Goal: Check status: Check status

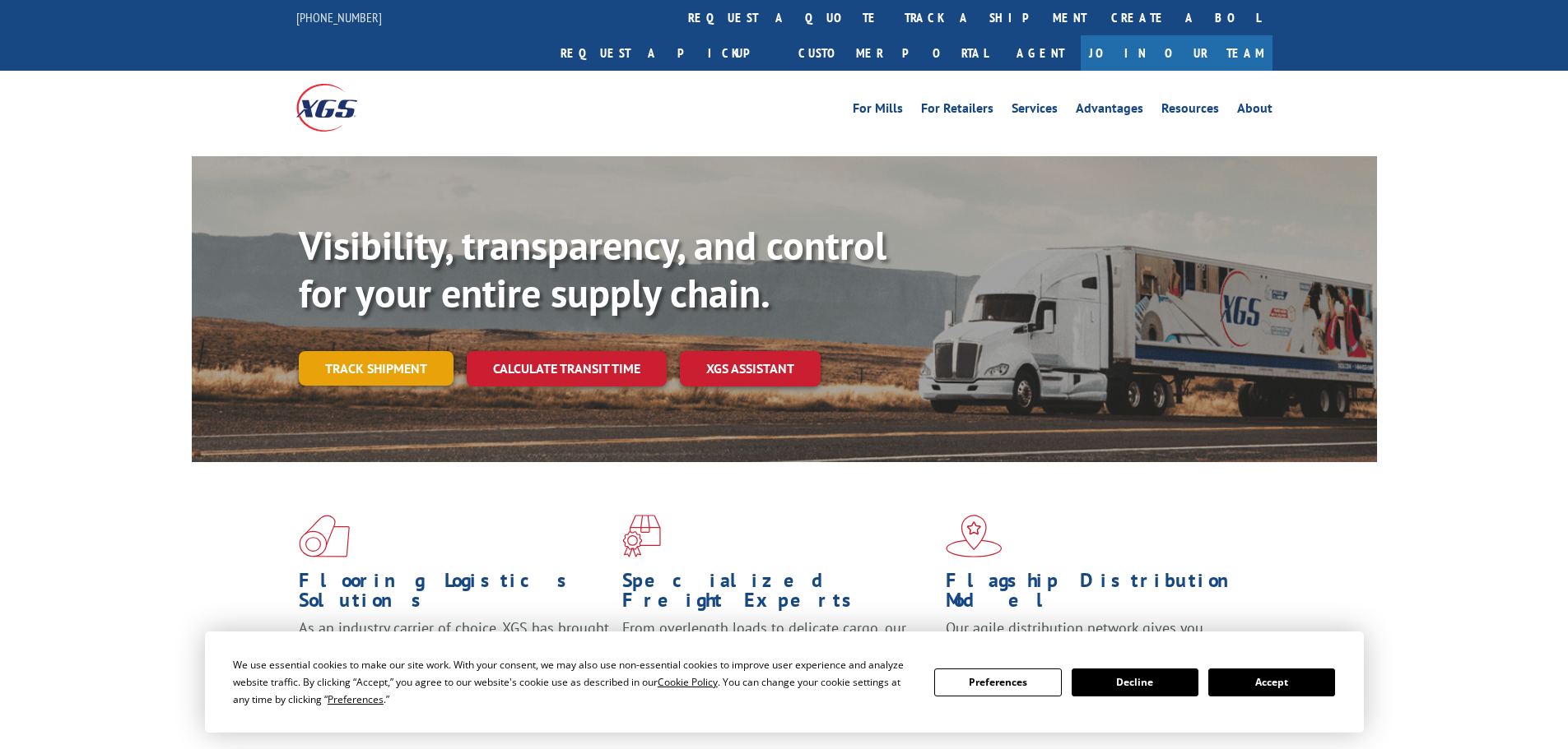
click at [412, 351] on link "Track shipment" at bounding box center [376, 368] width 155 height 35
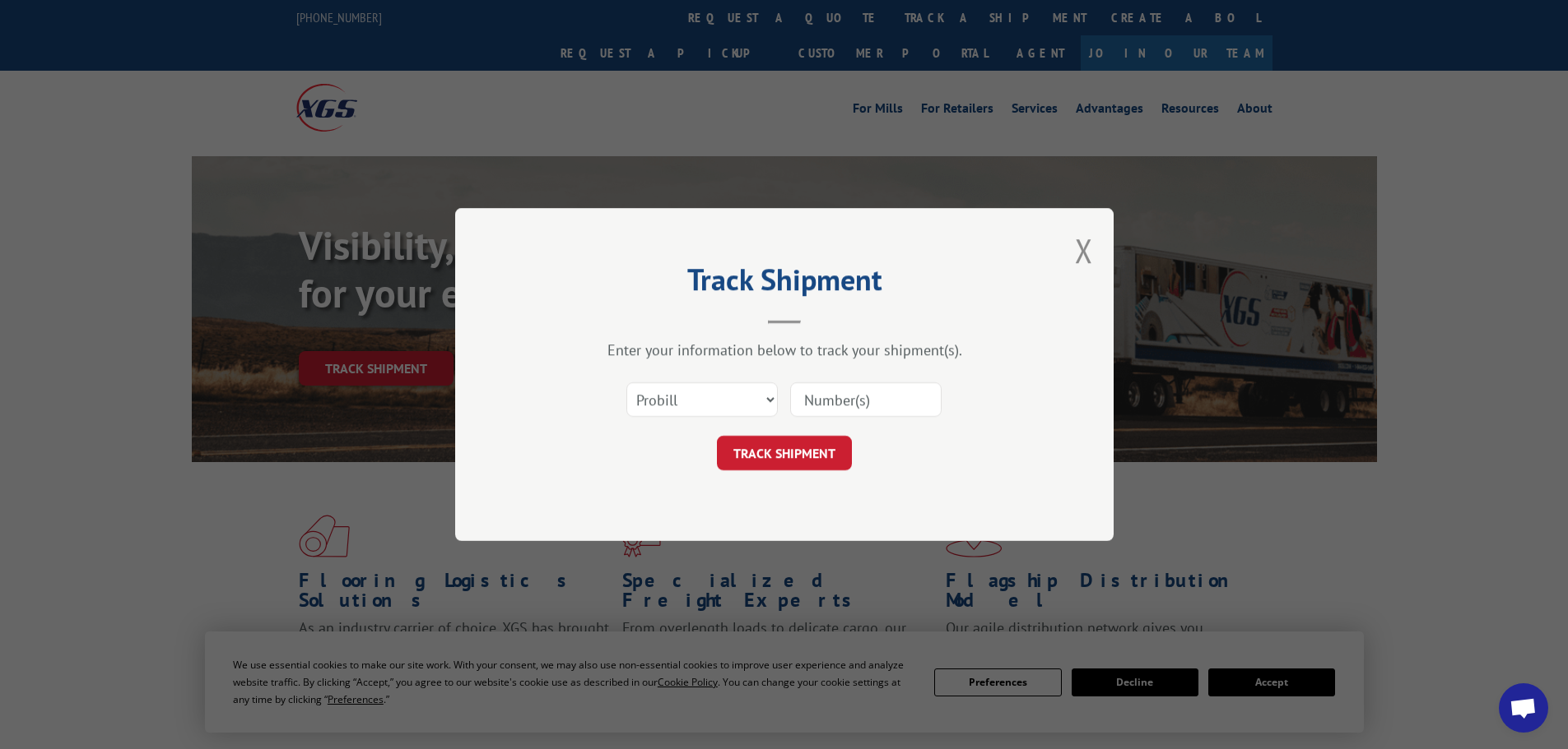
click at [835, 409] on input at bounding box center [865, 400] width 151 height 35
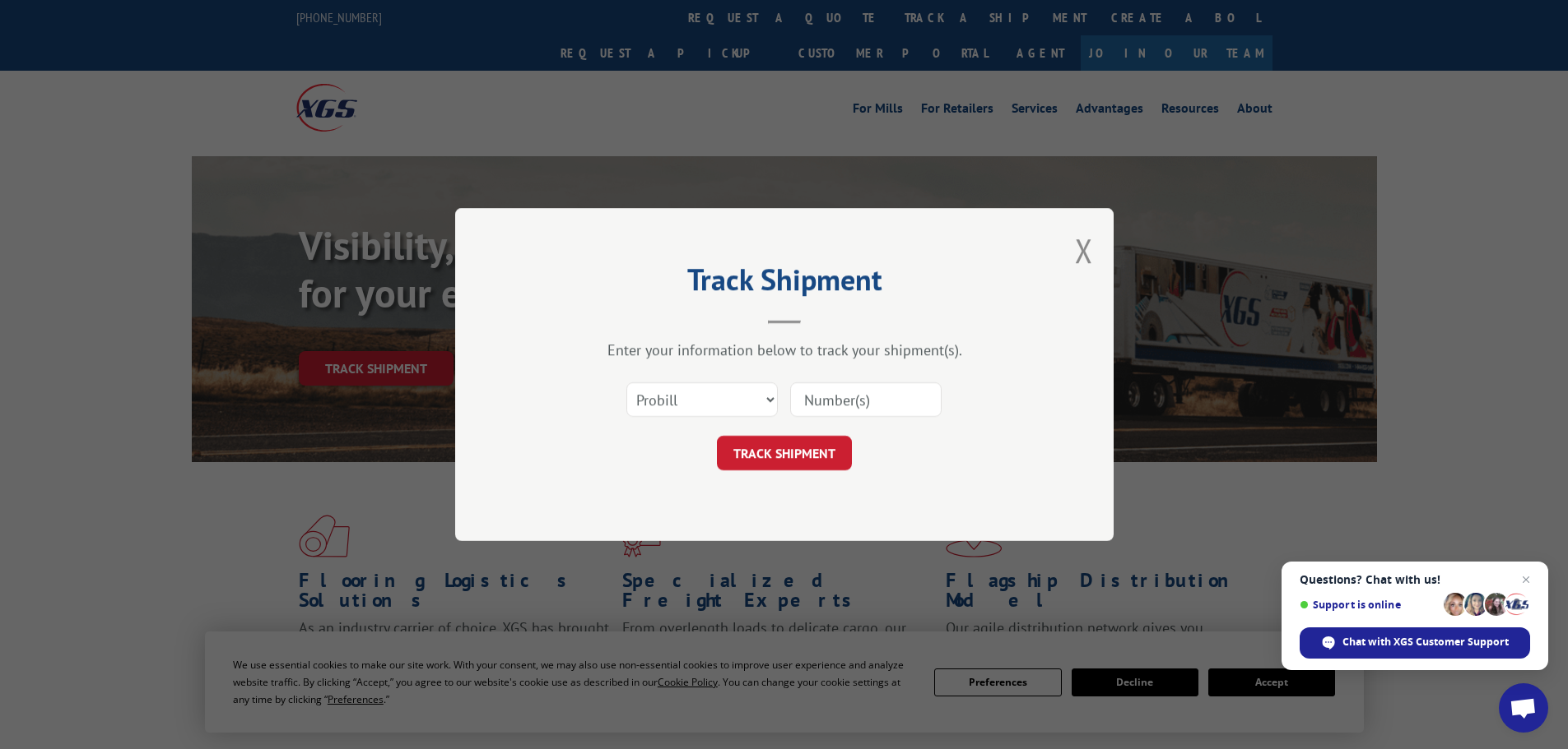
paste input "17524113"
type input "17524113"
click at [810, 455] on button "TRACK SHIPMENT" at bounding box center [784, 453] width 135 height 35
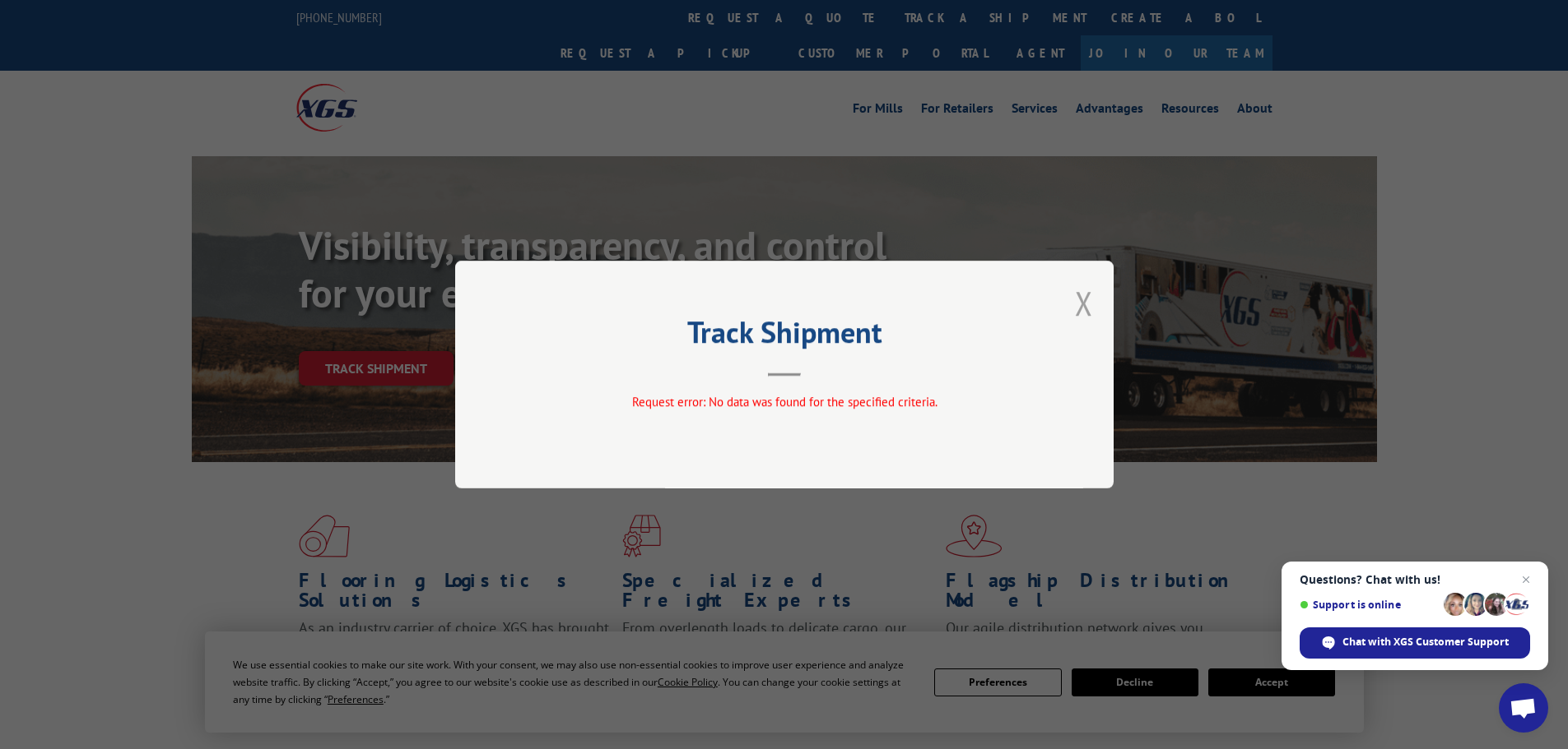
click at [1082, 299] on button "Close modal" at bounding box center [1084, 303] width 18 height 43
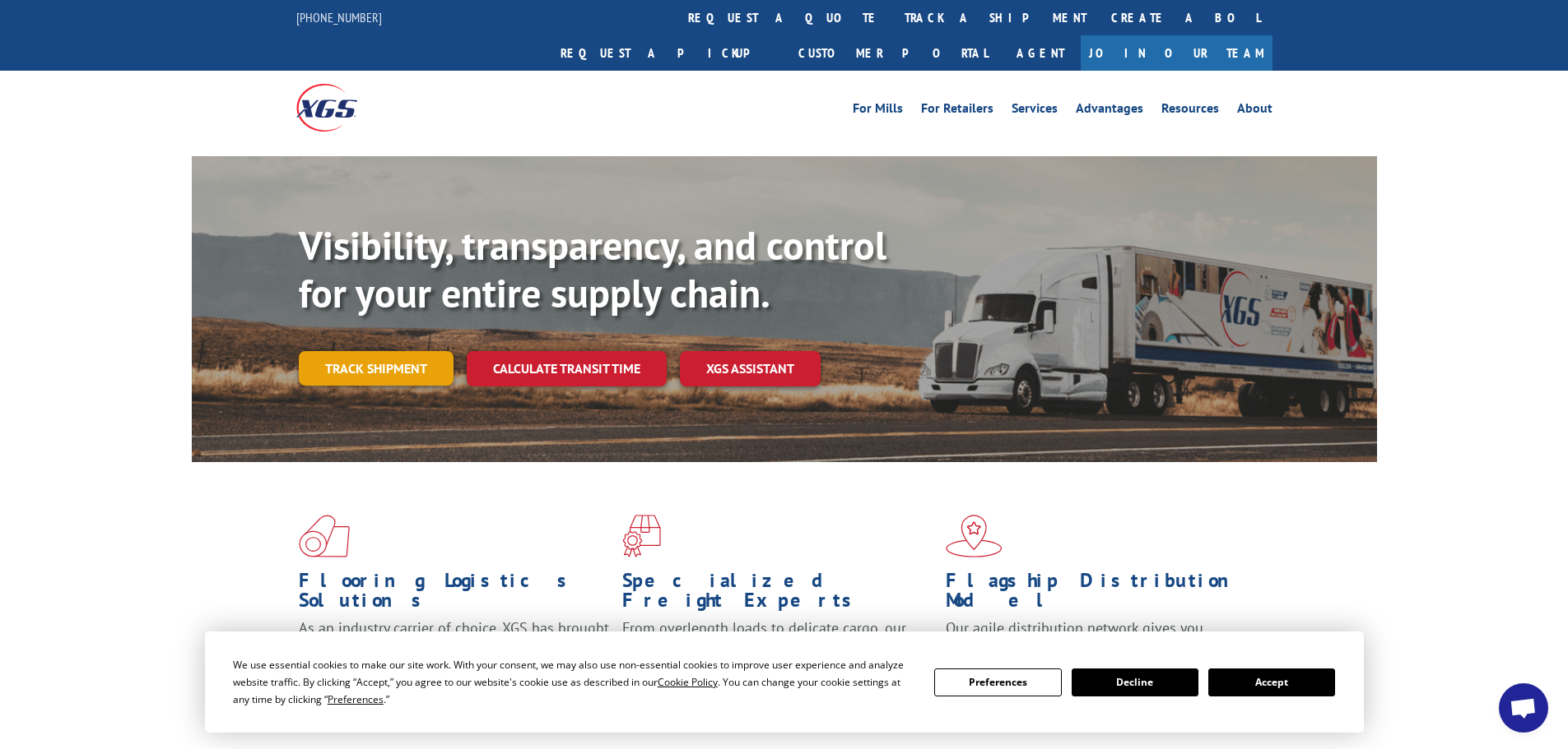
click at [377, 351] on link "Track shipment" at bounding box center [376, 368] width 155 height 35
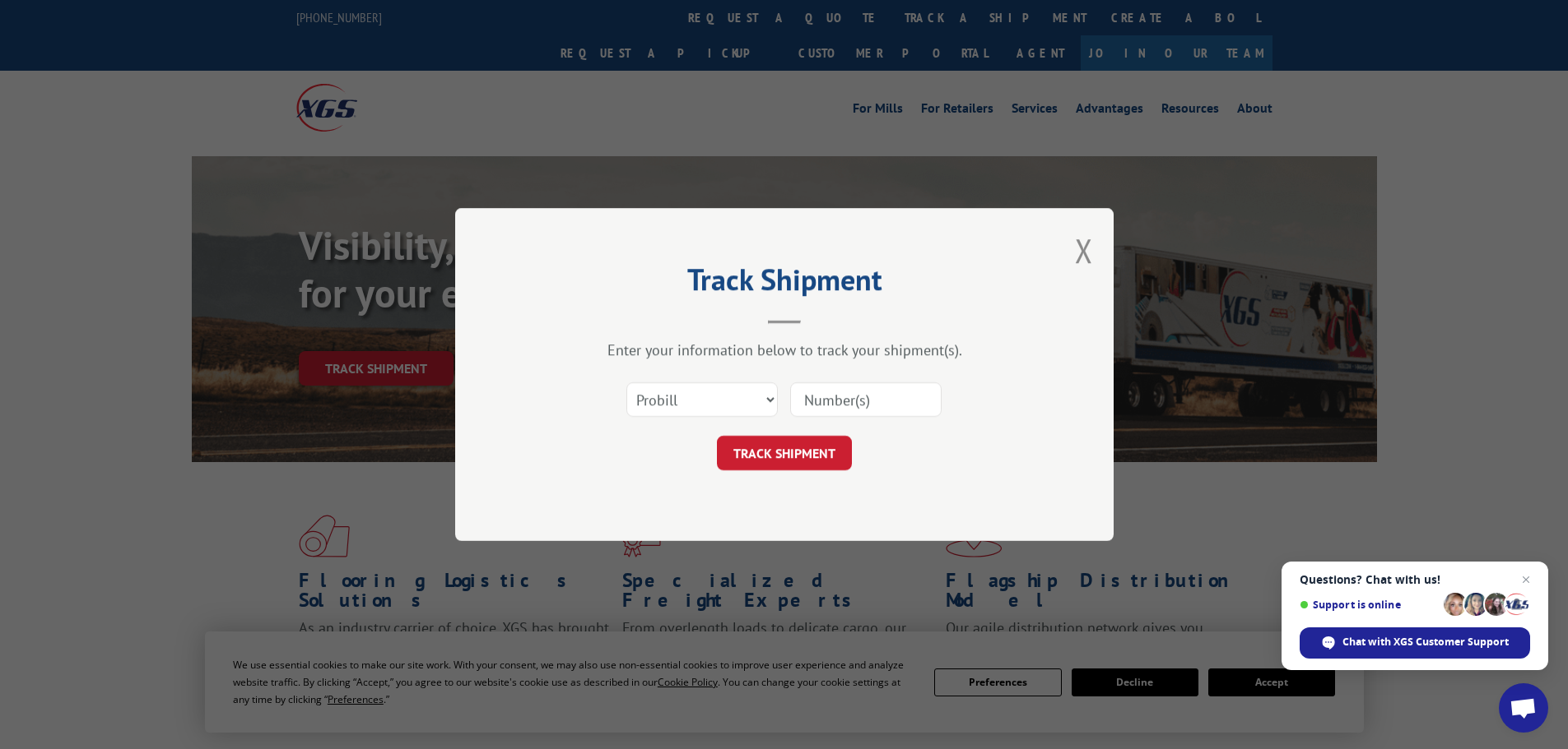
paste input "17524113"
type input "17524113"
click at [773, 458] on button "TRACK SHIPMENT" at bounding box center [784, 453] width 135 height 35
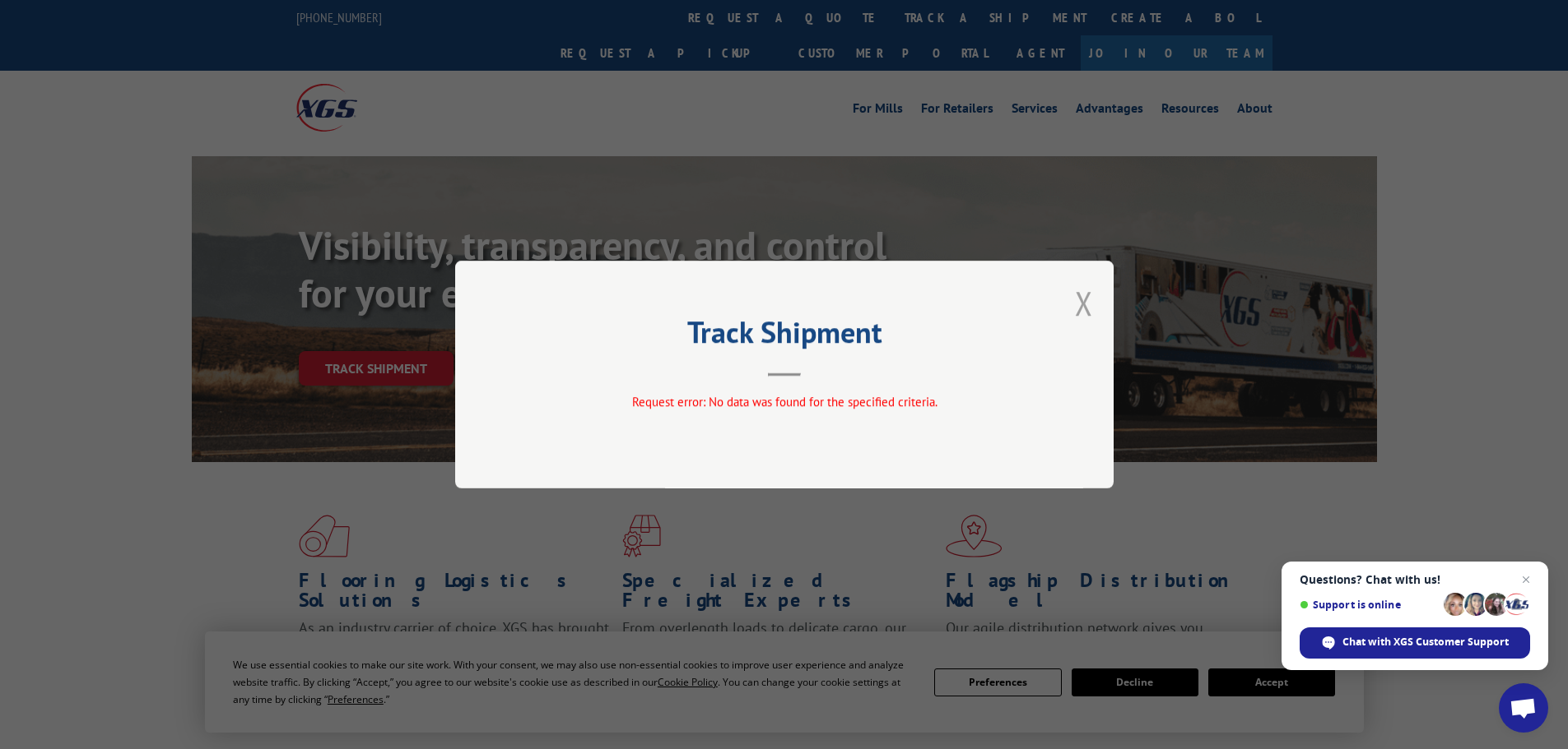
click at [1079, 304] on button "Close modal" at bounding box center [1084, 303] width 18 height 43
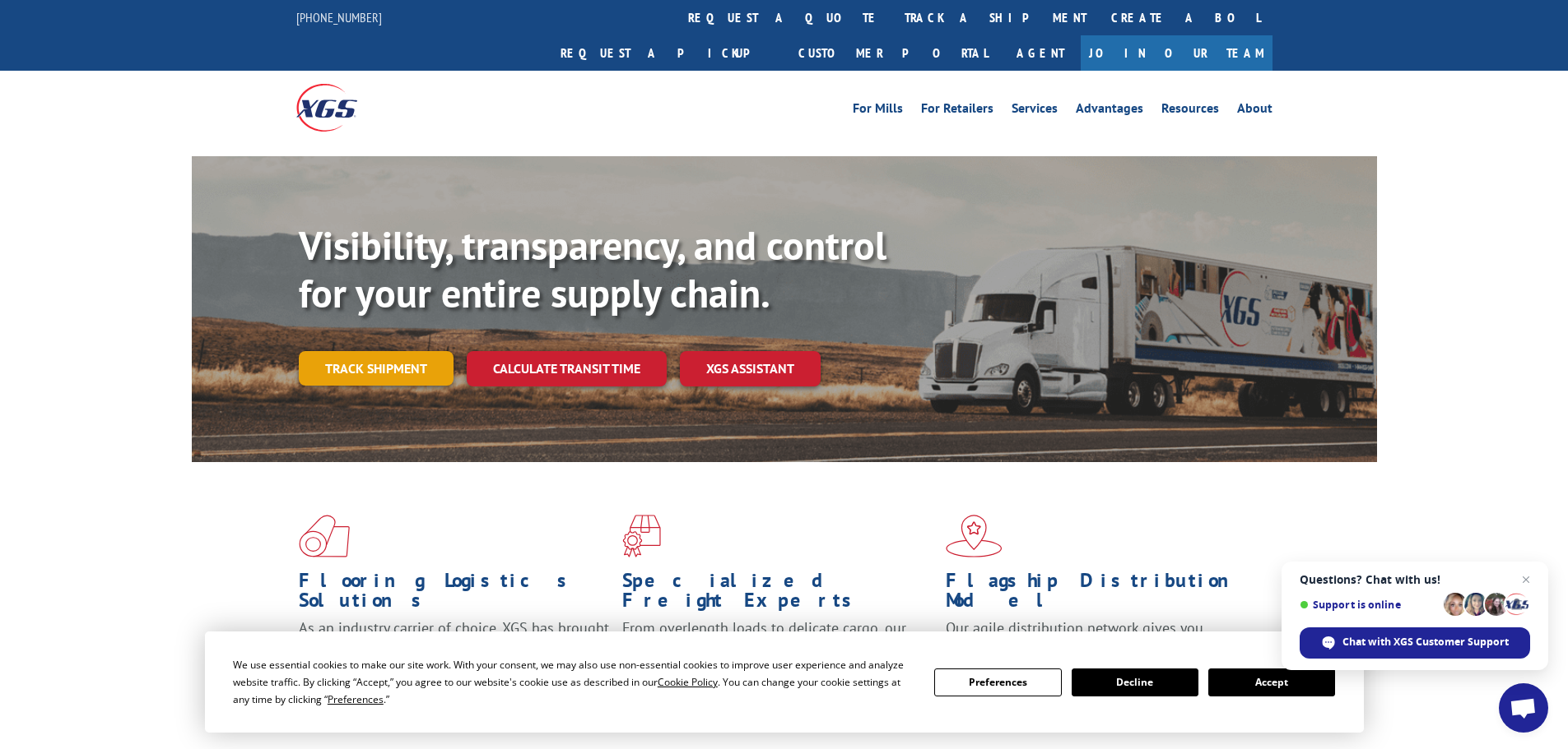
click at [413, 351] on link "Track shipment" at bounding box center [376, 368] width 155 height 35
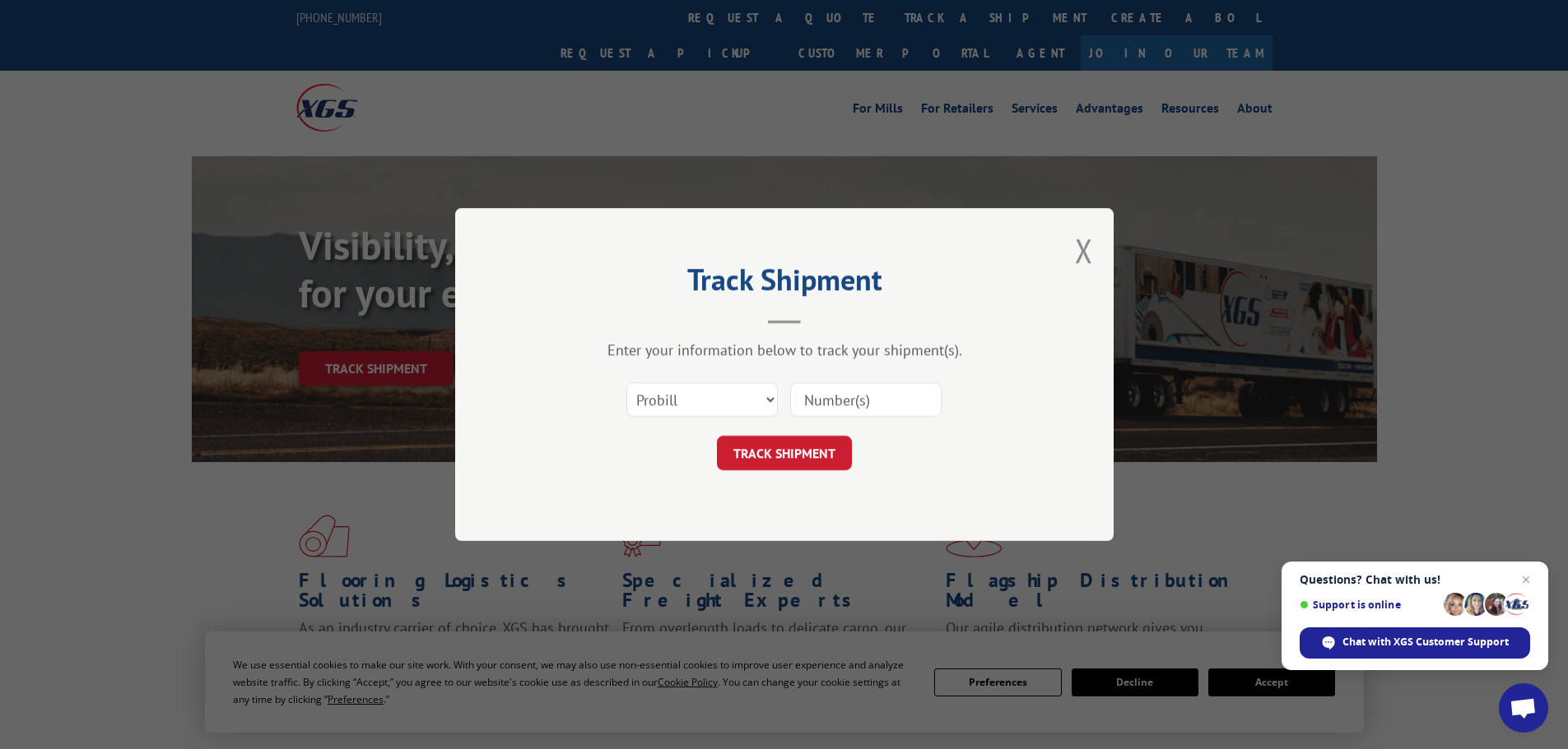
click at [836, 391] on input at bounding box center [865, 400] width 151 height 35
paste input "56532643"
type input "56532643"
click at [694, 393] on select "Select category... Probill BOL PO" at bounding box center [701, 400] width 151 height 35
select select "po"
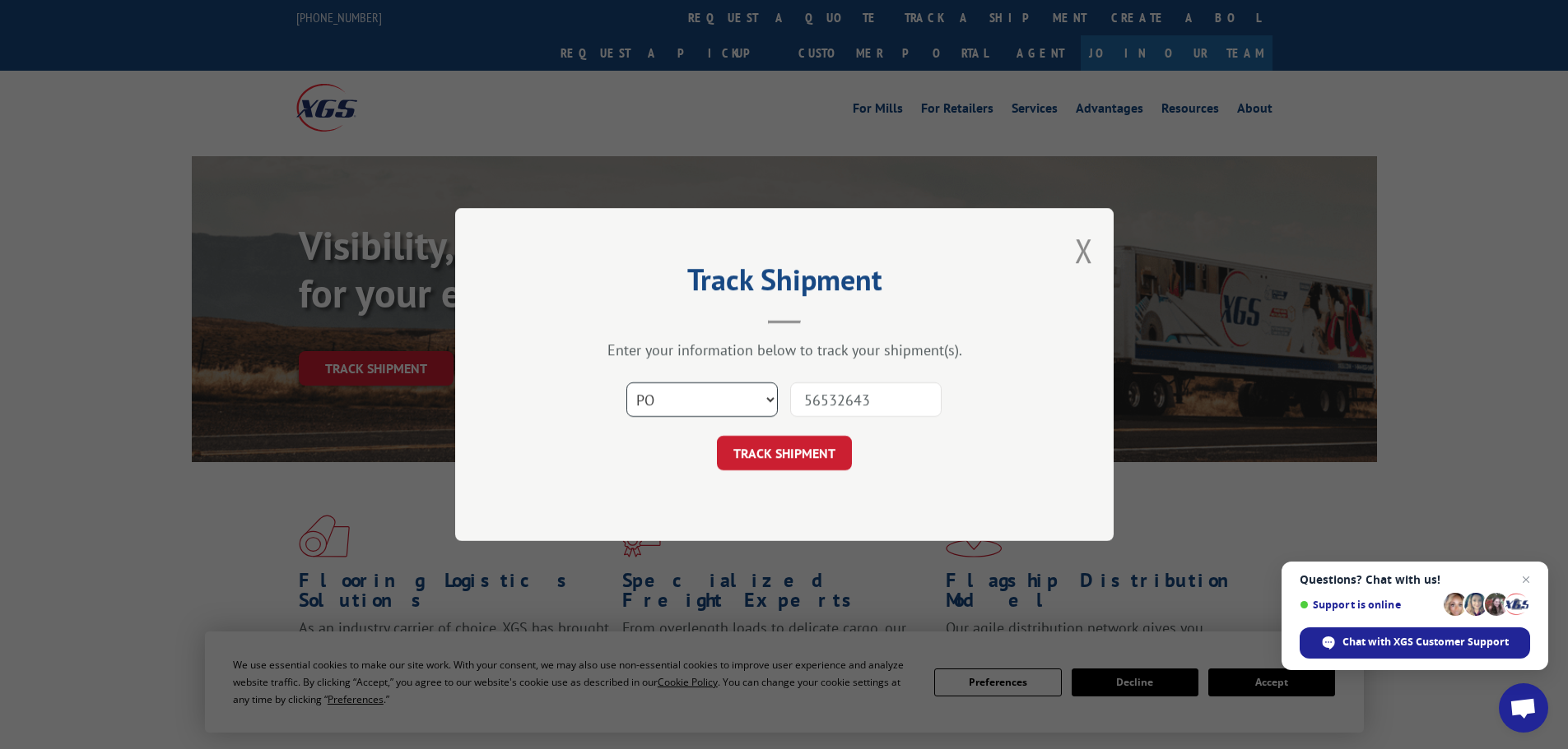
click at [626, 383] on select "Select category... Probill BOL PO" at bounding box center [701, 400] width 151 height 35
click at [763, 460] on button "TRACK SHIPMENT" at bounding box center [784, 453] width 135 height 35
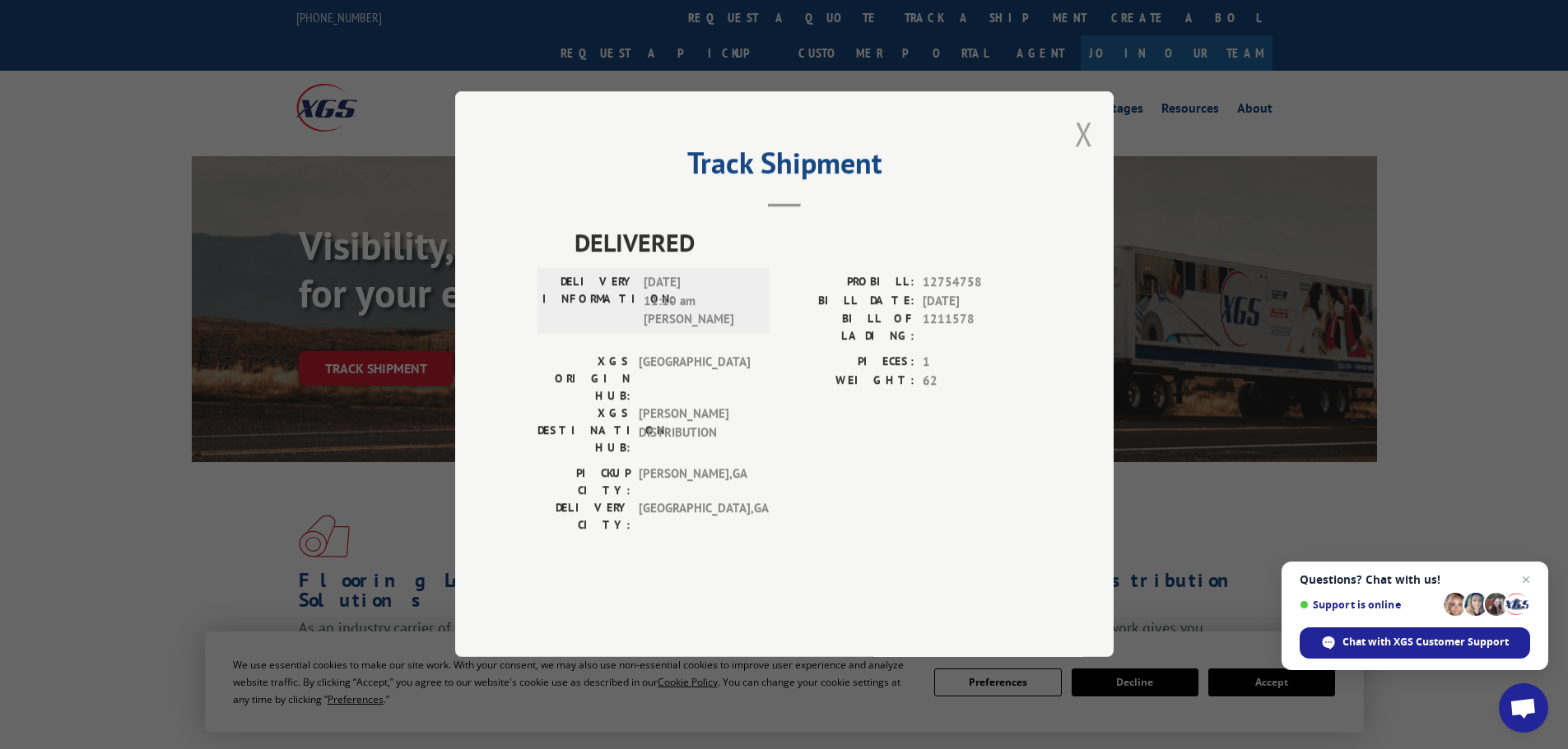
click at [1085, 156] on button "Close modal" at bounding box center [1084, 133] width 18 height 43
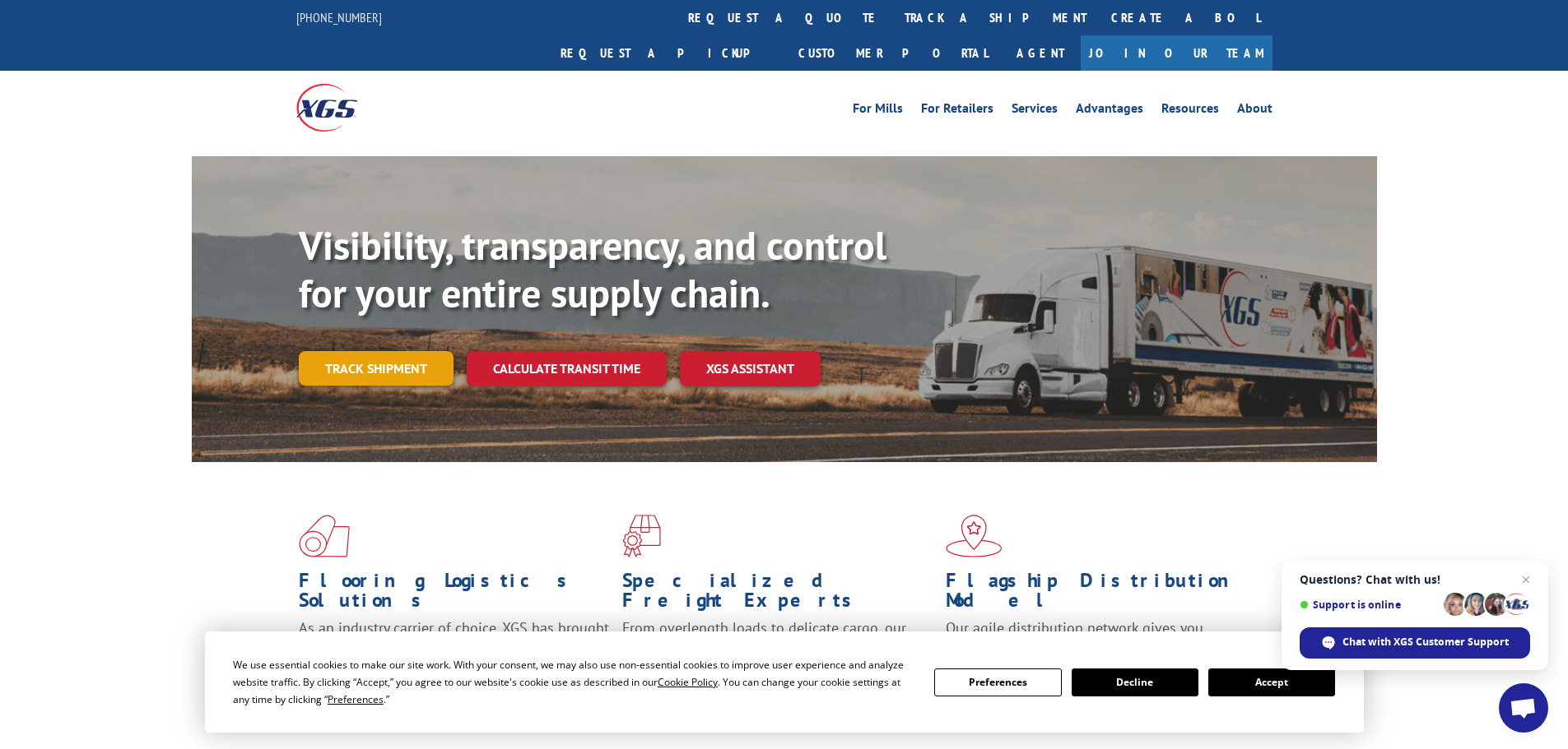
click at [421, 351] on link "Track shipment" at bounding box center [376, 368] width 155 height 35
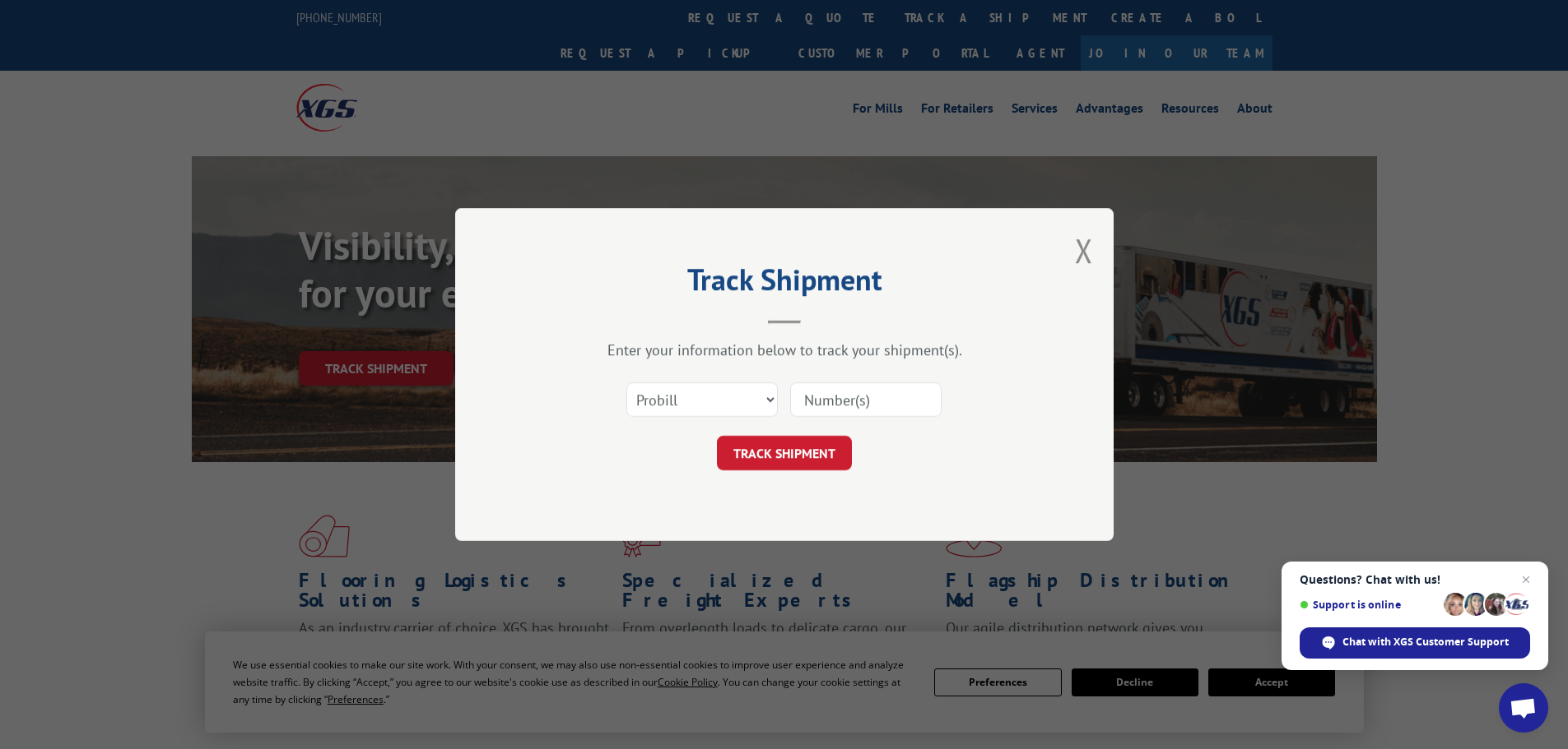
click at [811, 394] on input at bounding box center [865, 400] width 151 height 35
paste input "56532643"
type input "56532643"
click at [729, 408] on select "Select category... Probill BOL PO" at bounding box center [701, 400] width 151 height 35
select select "po"
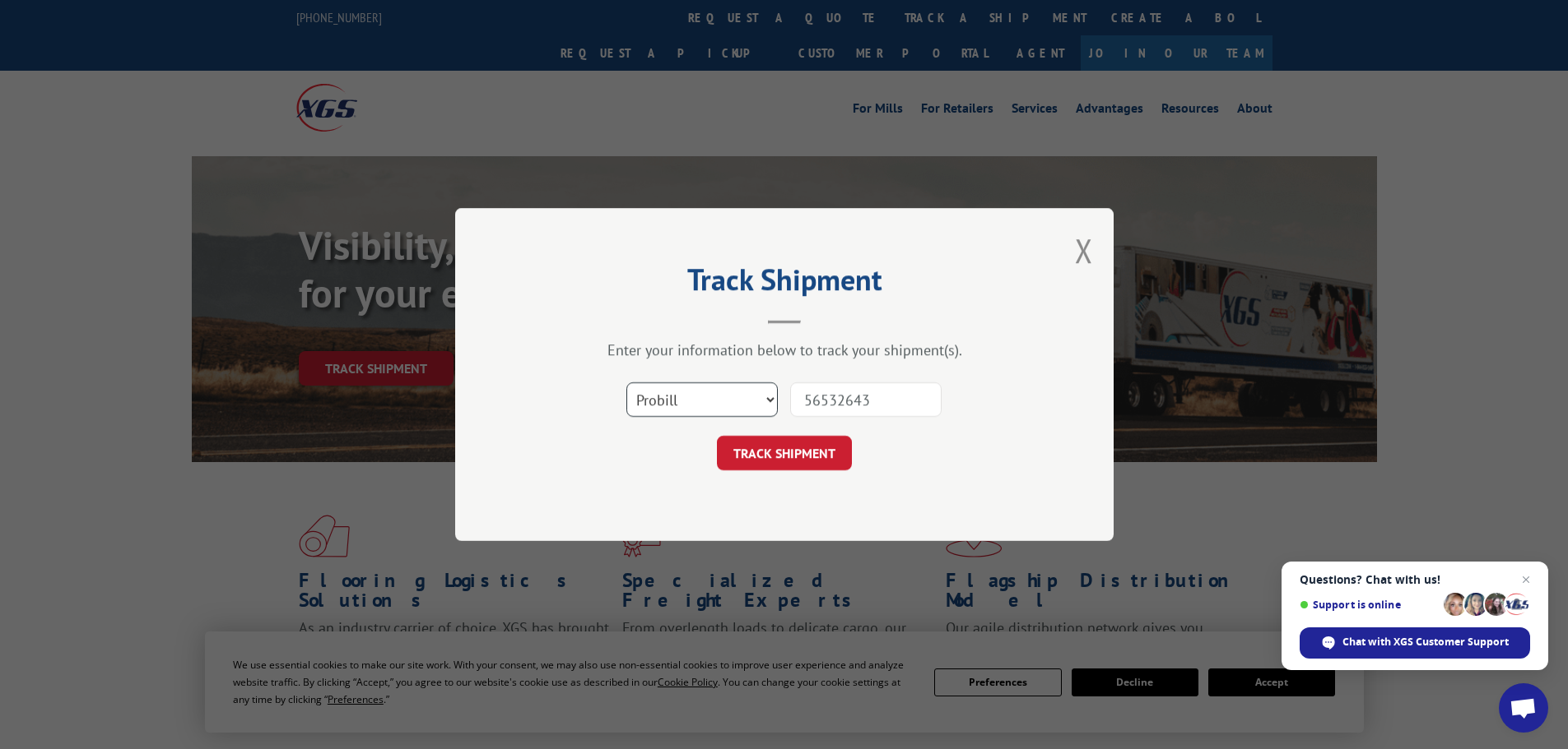
click at [626, 383] on select "Select category... Probill BOL PO" at bounding box center [701, 400] width 151 height 35
click at [810, 457] on button "TRACK SHIPMENT" at bounding box center [784, 453] width 135 height 35
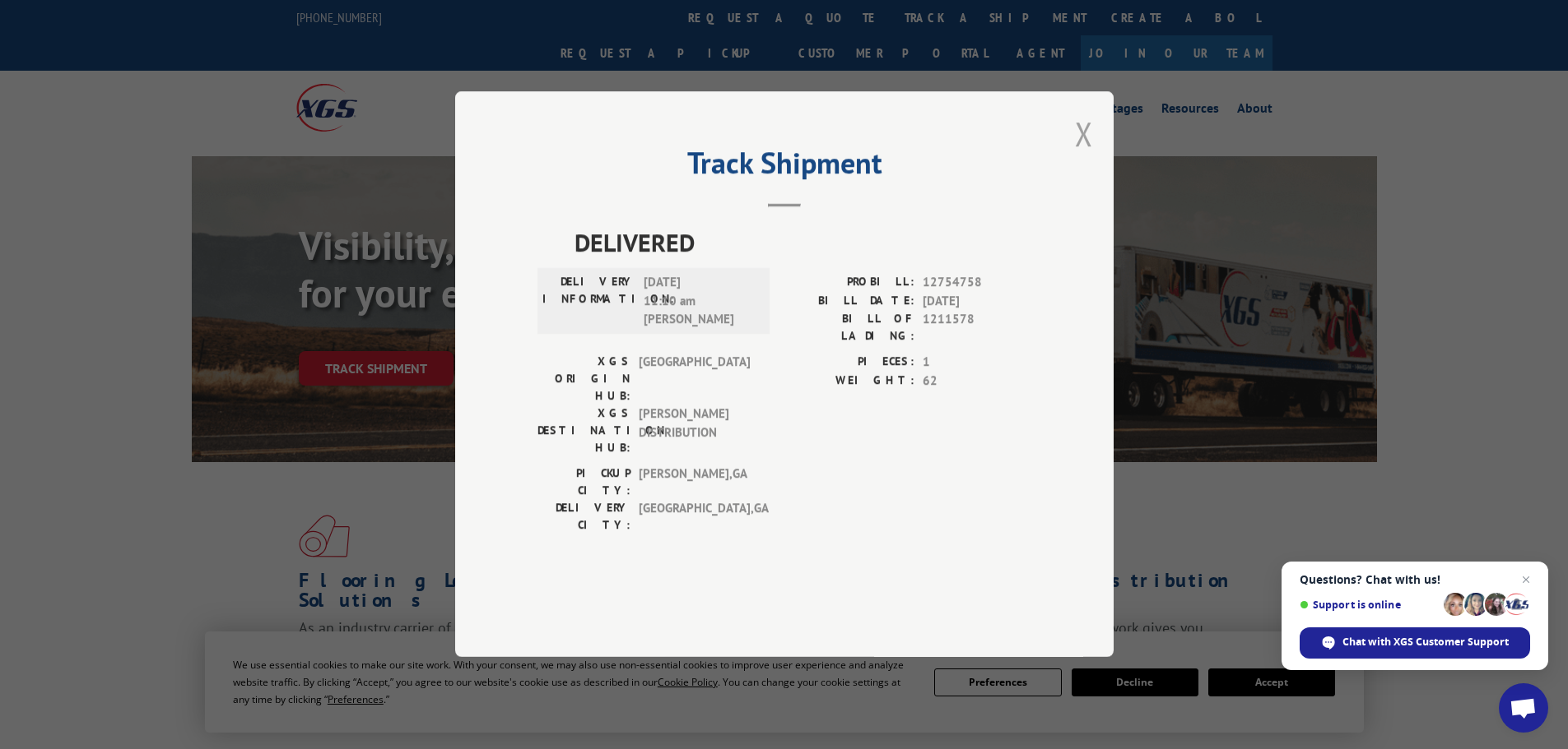
click at [1080, 156] on button "Close modal" at bounding box center [1084, 133] width 18 height 43
